Goal: Find specific page/section: Find specific page/section

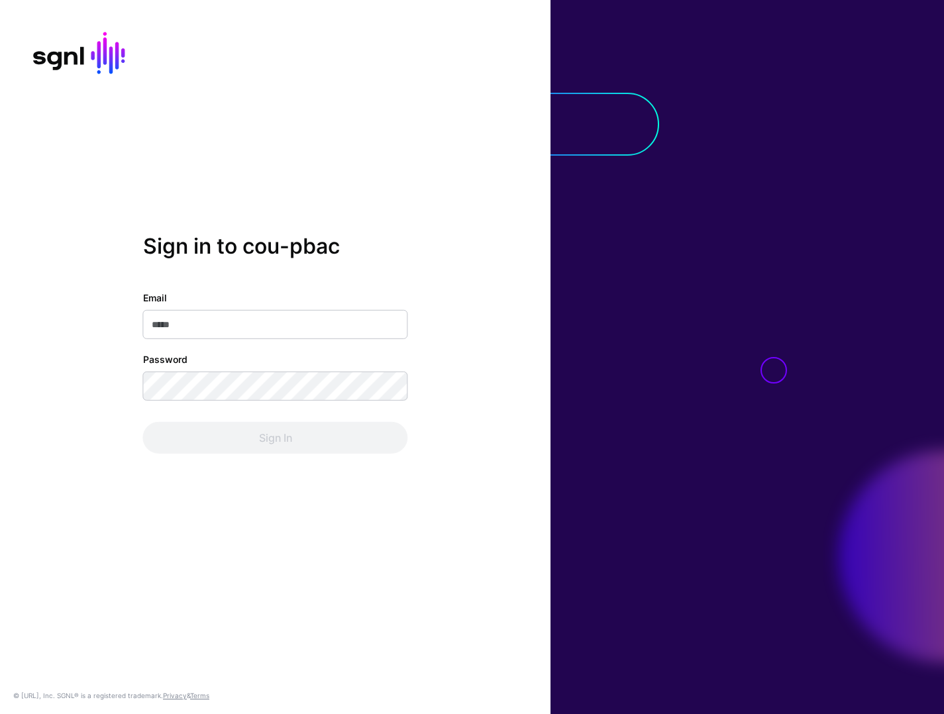
click at [0, 713] on com-1password-button at bounding box center [0, 714] width 0 height 0
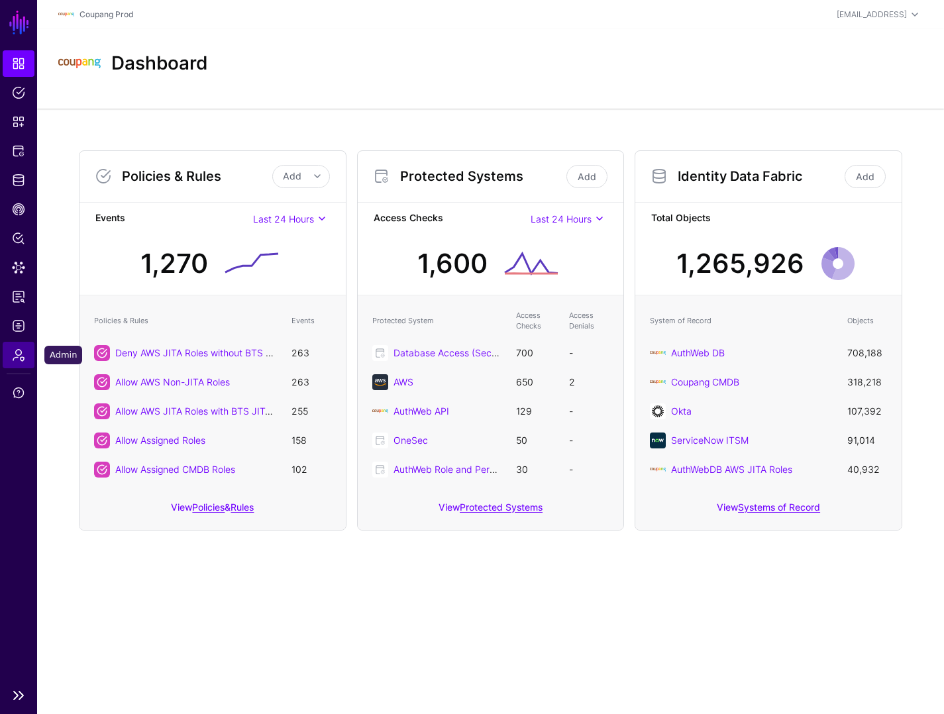
click at [25, 359] on span "Admin" at bounding box center [18, 354] width 13 height 13
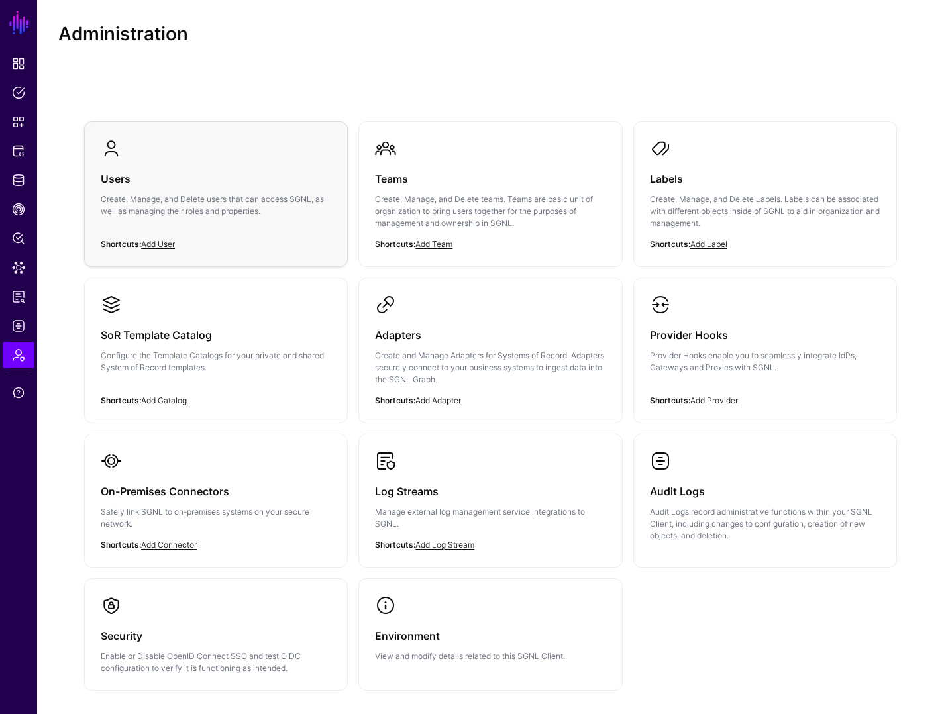
scroll to position [14, 0]
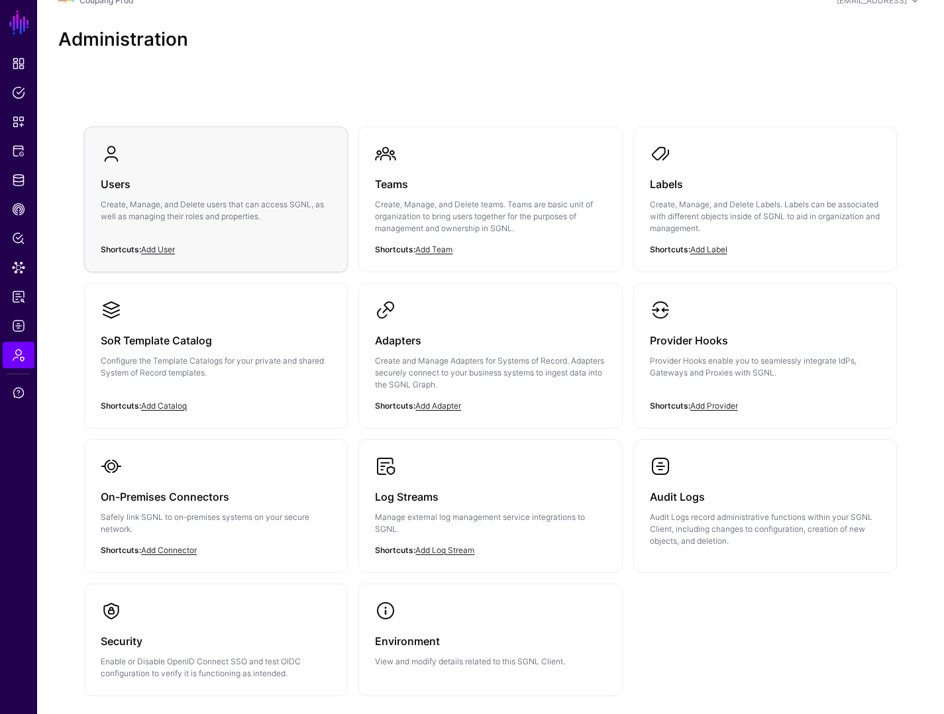
click at [130, 181] on h3 "Users" at bounding box center [216, 184] width 231 height 19
